Goal: Find specific page/section: Find specific page/section

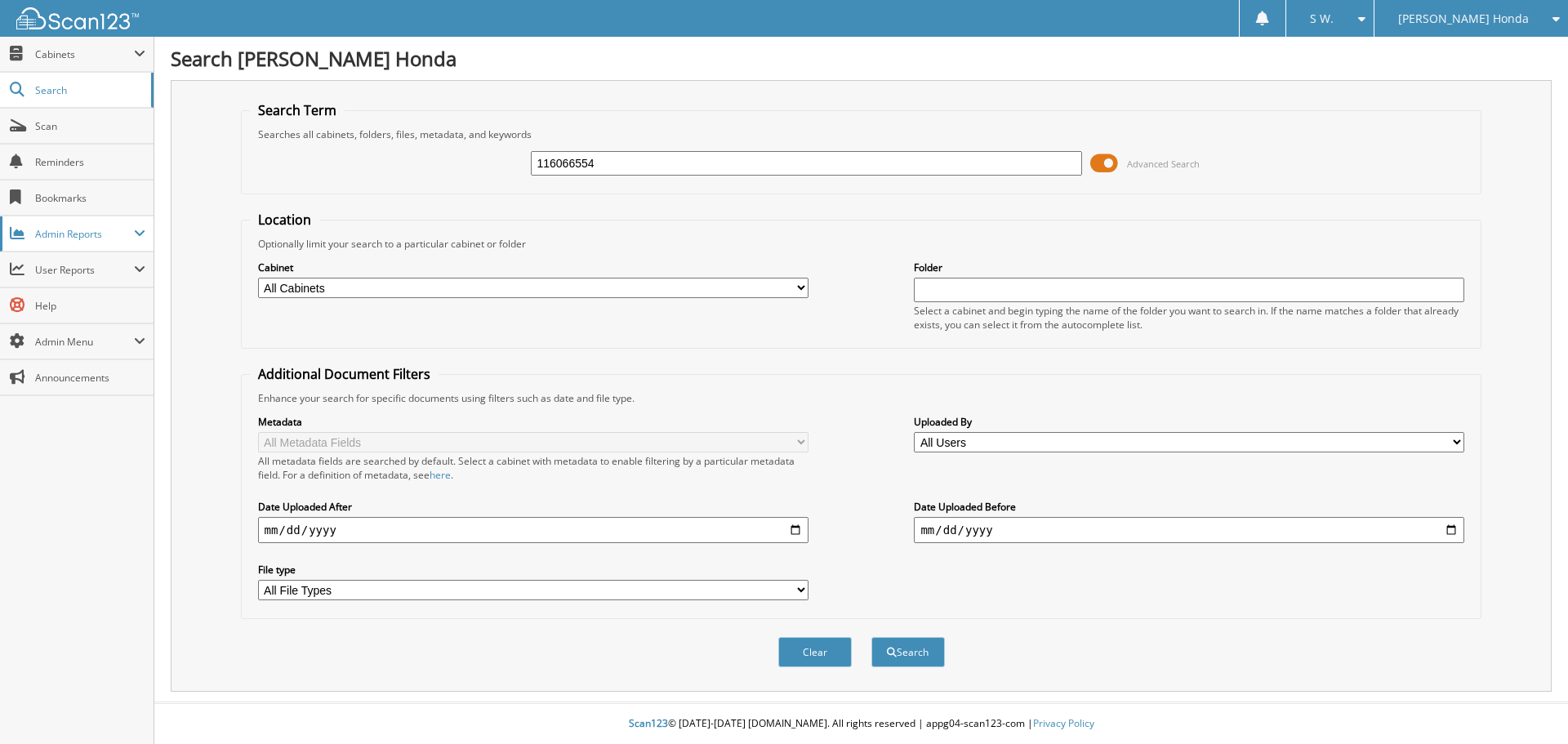
type input "116066554"
click at [872, 637] on button "Search" at bounding box center [908, 651] width 73 height 30
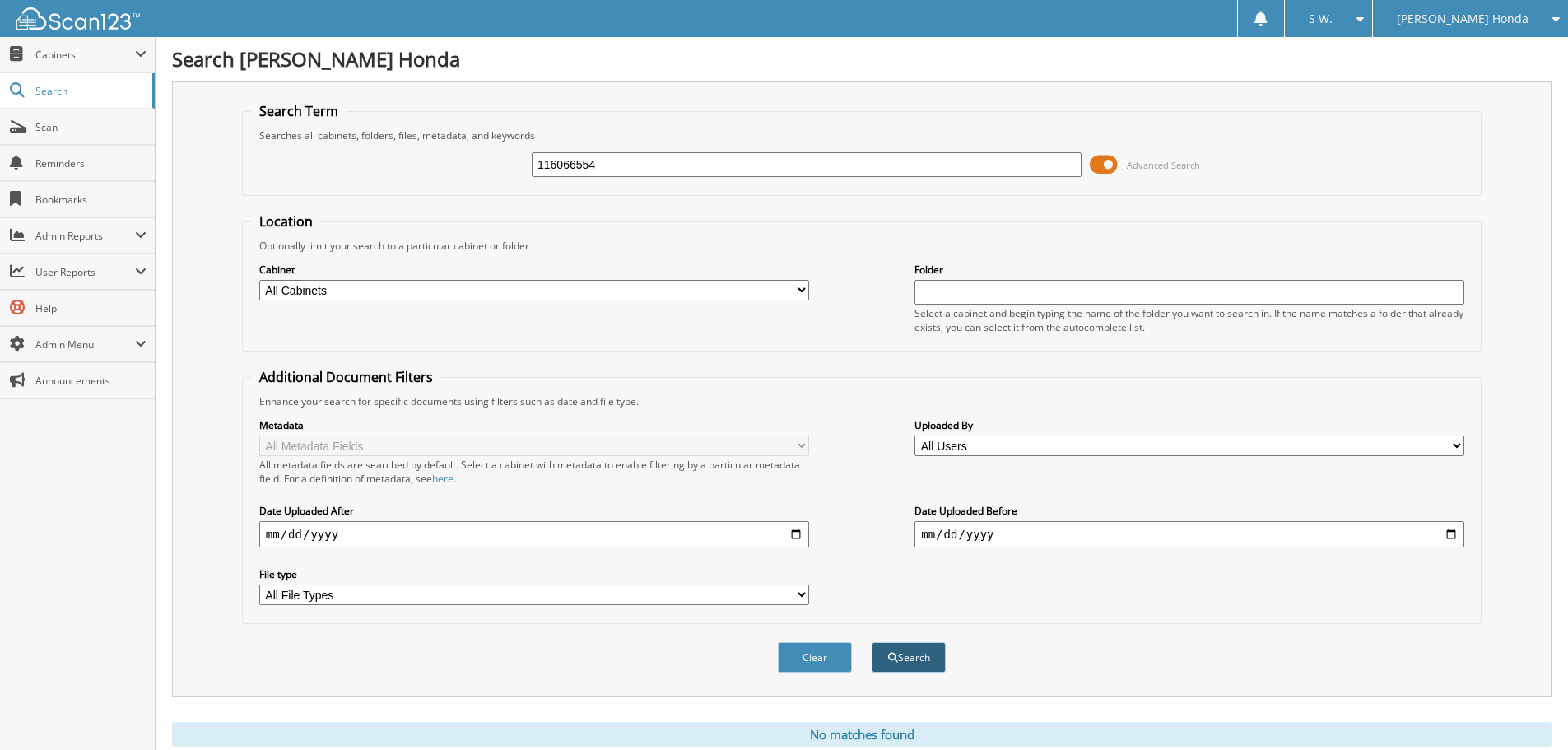
click at [912, 660] on button "Search" at bounding box center [908, 656] width 74 height 30
drag, startPoint x: 603, startPoint y: 167, endPoint x: 482, endPoint y: 168, distance: 121.0
click at [482, 168] on div "116066554 Advanced Search" at bounding box center [862, 164] width 1221 height 45
